Goal: Find specific fact: Find specific fact

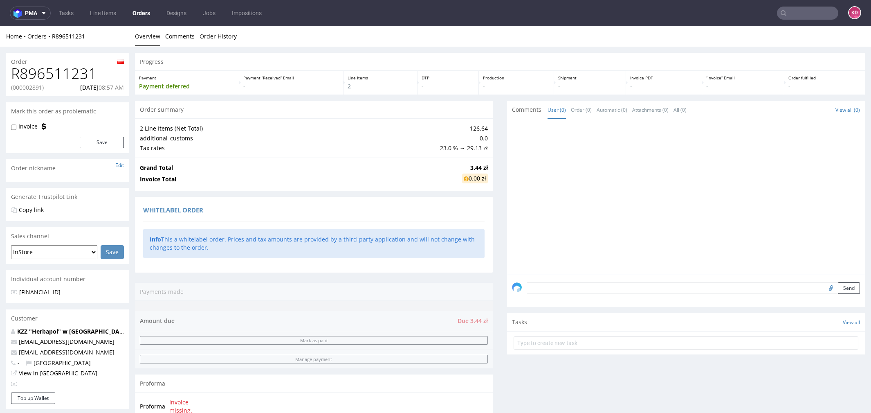
click at [789, 14] on input "text" at bounding box center [807, 13] width 61 height 13
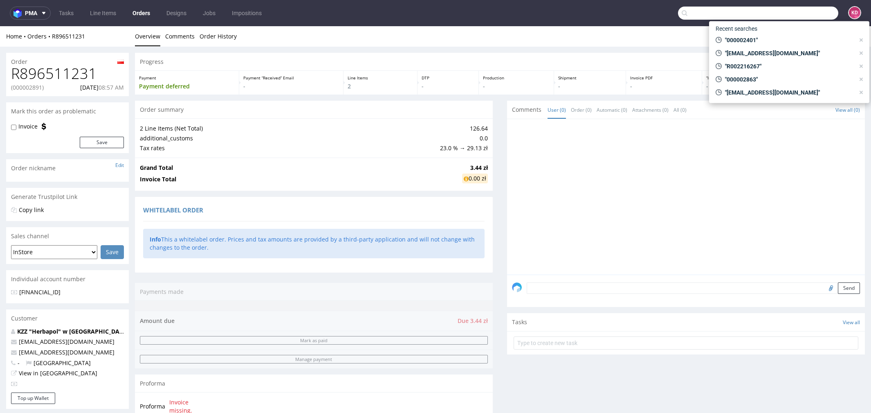
paste input "[EMAIL_ADDRESS][DOMAIN_NAME]"
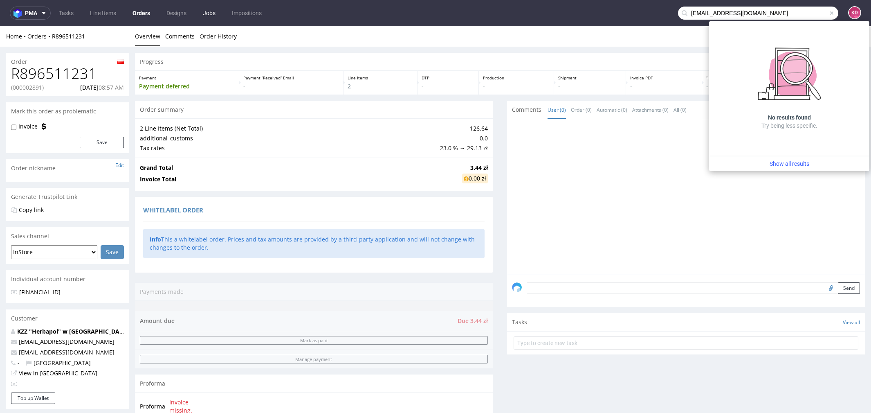
type input "[EMAIL_ADDRESS][DOMAIN_NAME]"
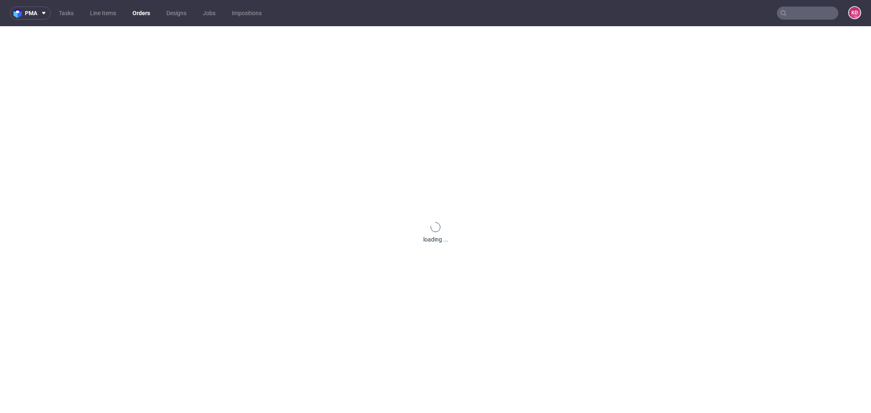
click at [798, 13] on input "text" at bounding box center [807, 13] width 61 height 13
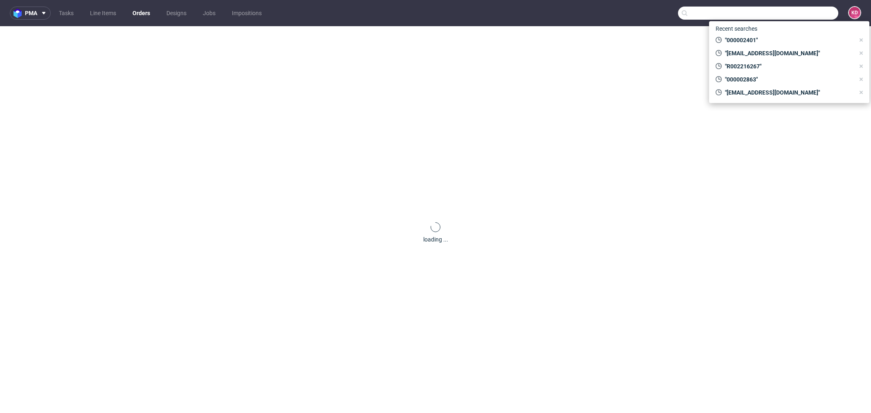
paste input "[EMAIL_ADDRESS][DOMAIN_NAME]"
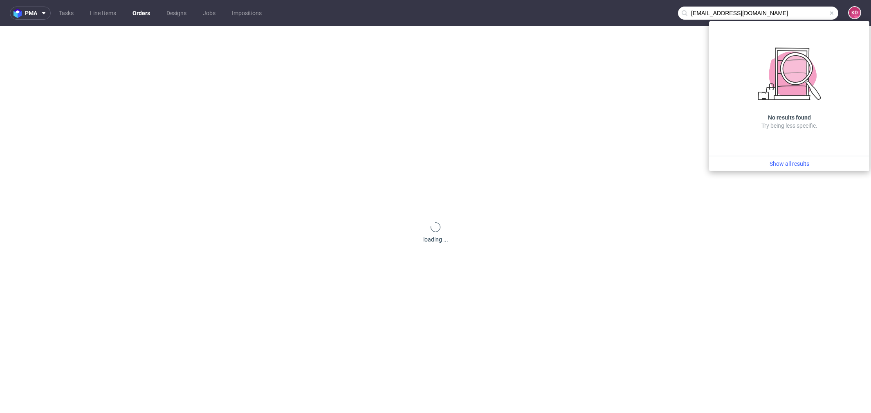
type input "[EMAIL_ADDRESS][DOMAIN_NAME]"
